Goal: Information Seeking & Learning: Learn about a topic

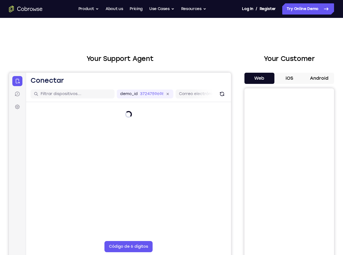
scroll to position [39, 0]
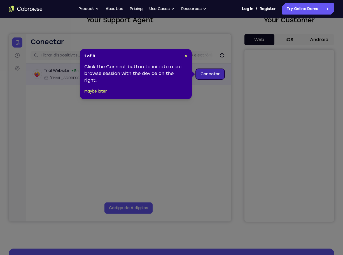
click at [214, 73] on link "Conectar" at bounding box center [210, 74] width 28 height 10
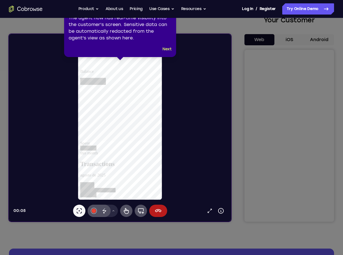
scroll to position [0, 0]
click at [165, 48] on button "Next" at bounding box center [166, 49] width 9 height 7
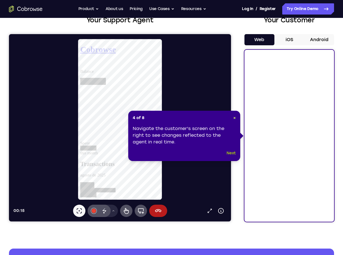
click at [230, 152] on button "Next" at bounding box center [230, 153] width 9 height 7
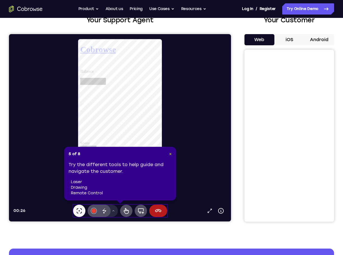
click at [170, 154] on span "×" at bounding box center [170, 154] width 3 height 5
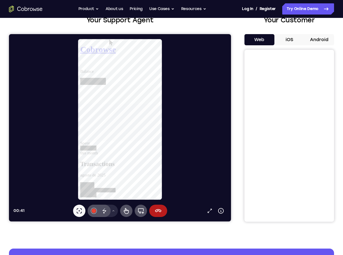
click at [290, 38] on button "iOS" at bounding box center [289, 39] width 30 height 11
click at [320, 40] on button "Android" at bounding box center [319, 39] width 30 height 11
click at [156, 209] on icon at bounding box center [158, 211] width 7 height 7
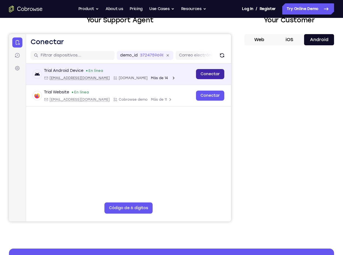
click at [215, 76] on link "Conectar" at bounding box center [210, 74] width 28 height 10
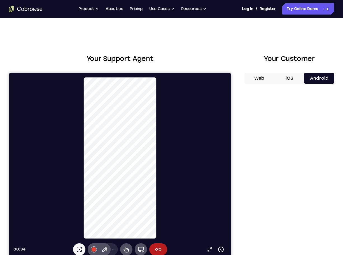
scroll to position [39, 0]
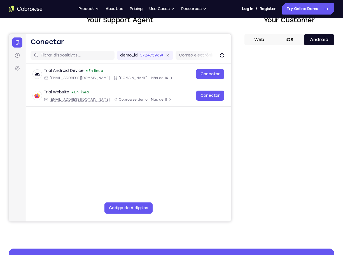
click at [254, 39] on button "Web" at bounding box center [259, 39] width 30 height 11
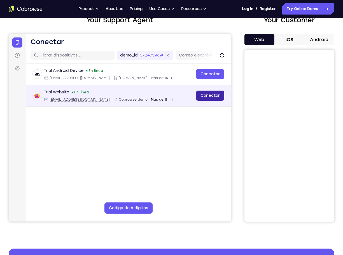
click at [208, 99] on link "Conectar" at bounding box center [210, 96] width 28 height 10
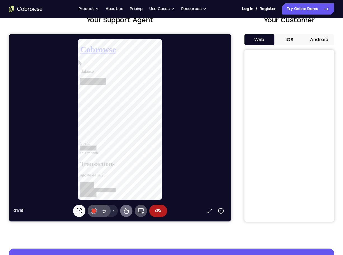
click at [128, 212] on icon at bounding box center [126, 211] width 7 height 7
click at [122, 148] on div "Spent this month" at bounding box center [122, 155] width 85 height 15
click at [108, 115] on div "Spent this month" at bounding box center [122, 125] width 85 height 75
click at [132, 192] on div at bounding box center [122, 197] width 85 height 11
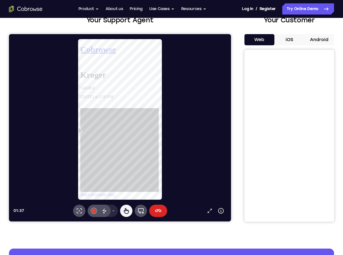
click at [159, 214] on icon at bounding box center [158, 211] width 7 height 7
